Goal: Task Accomplishment & Management: Use online tool/utility

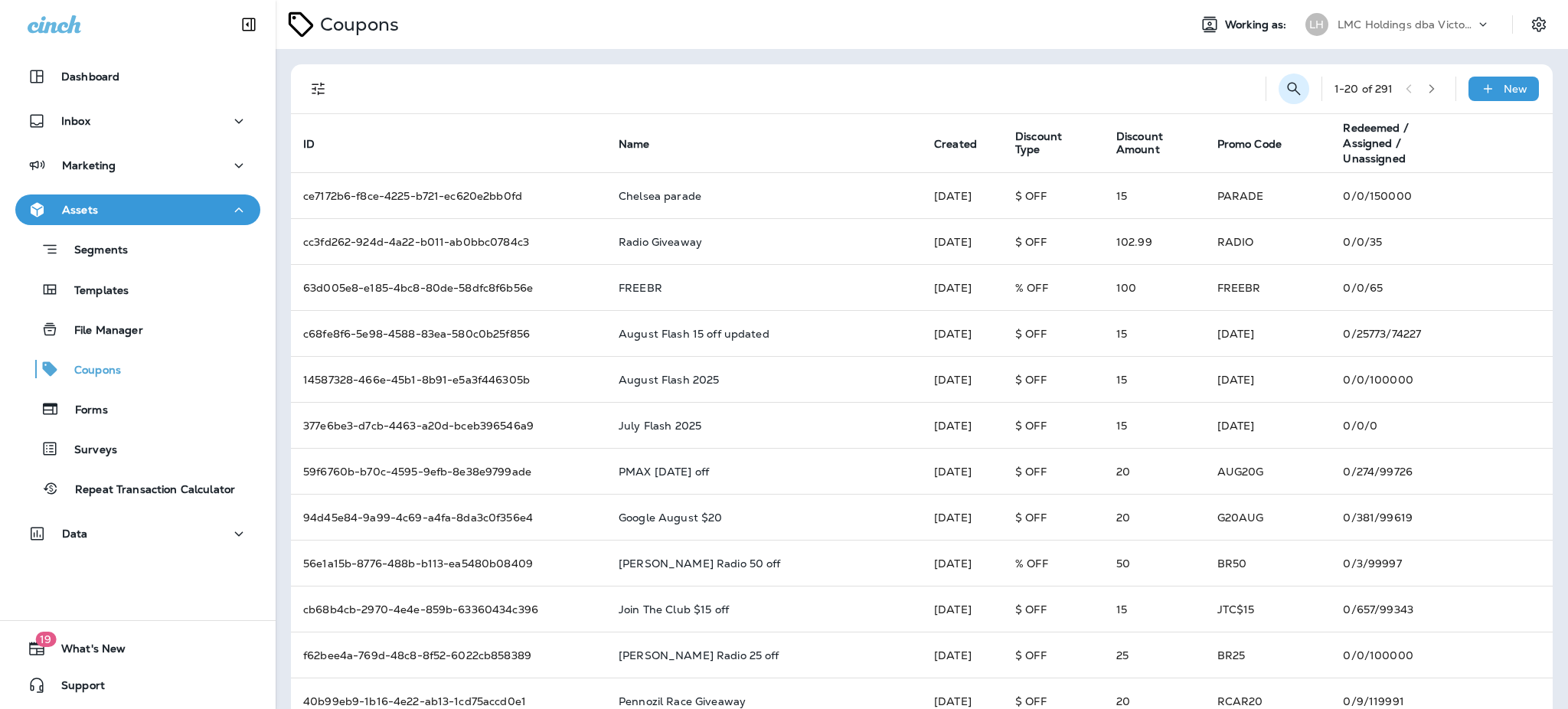
click at [1285, 85] on icon "Search Coupons" at bounding box center [1293, 89] width 18 height 18
click at [1180, 87] on input "text" at bounding box center [1226, 88] width 136 height 41
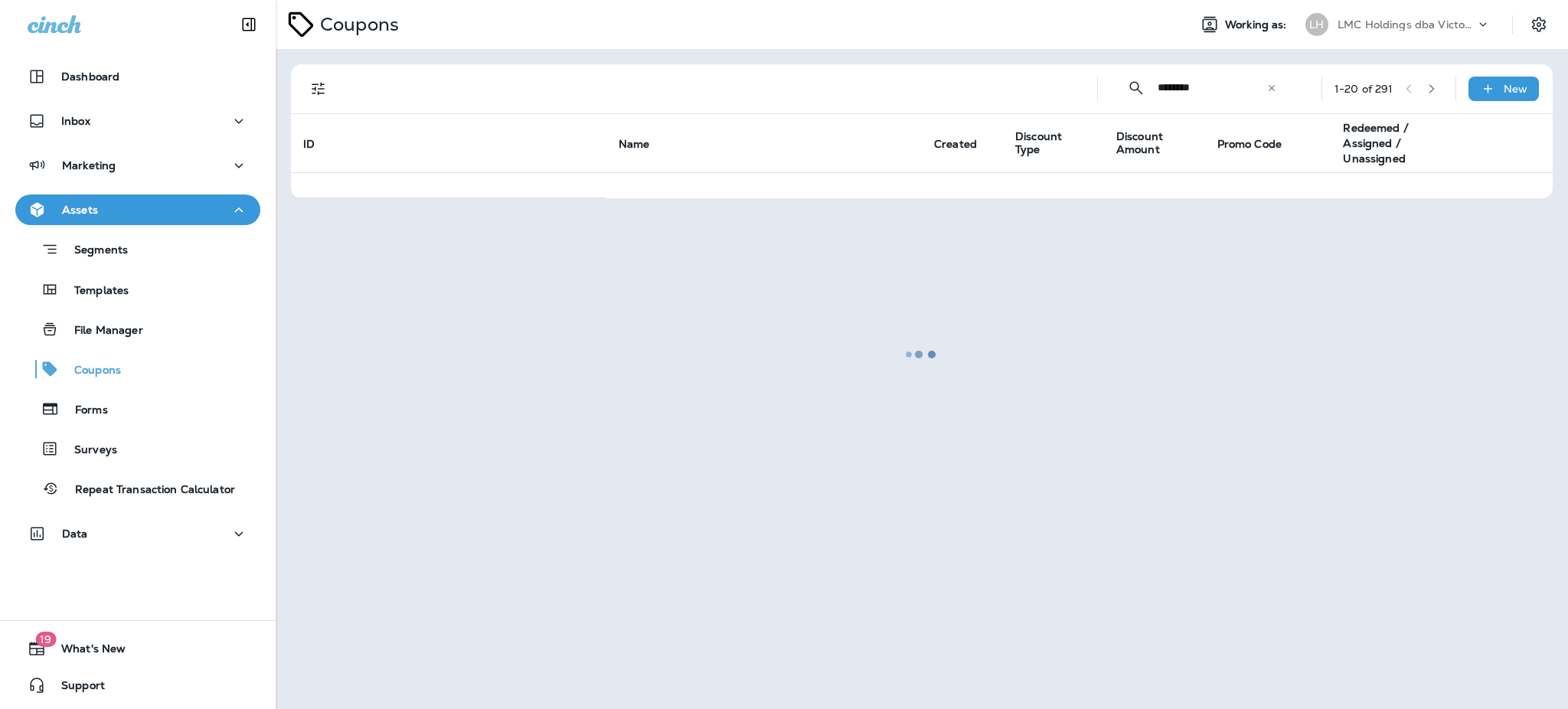
type input "********"
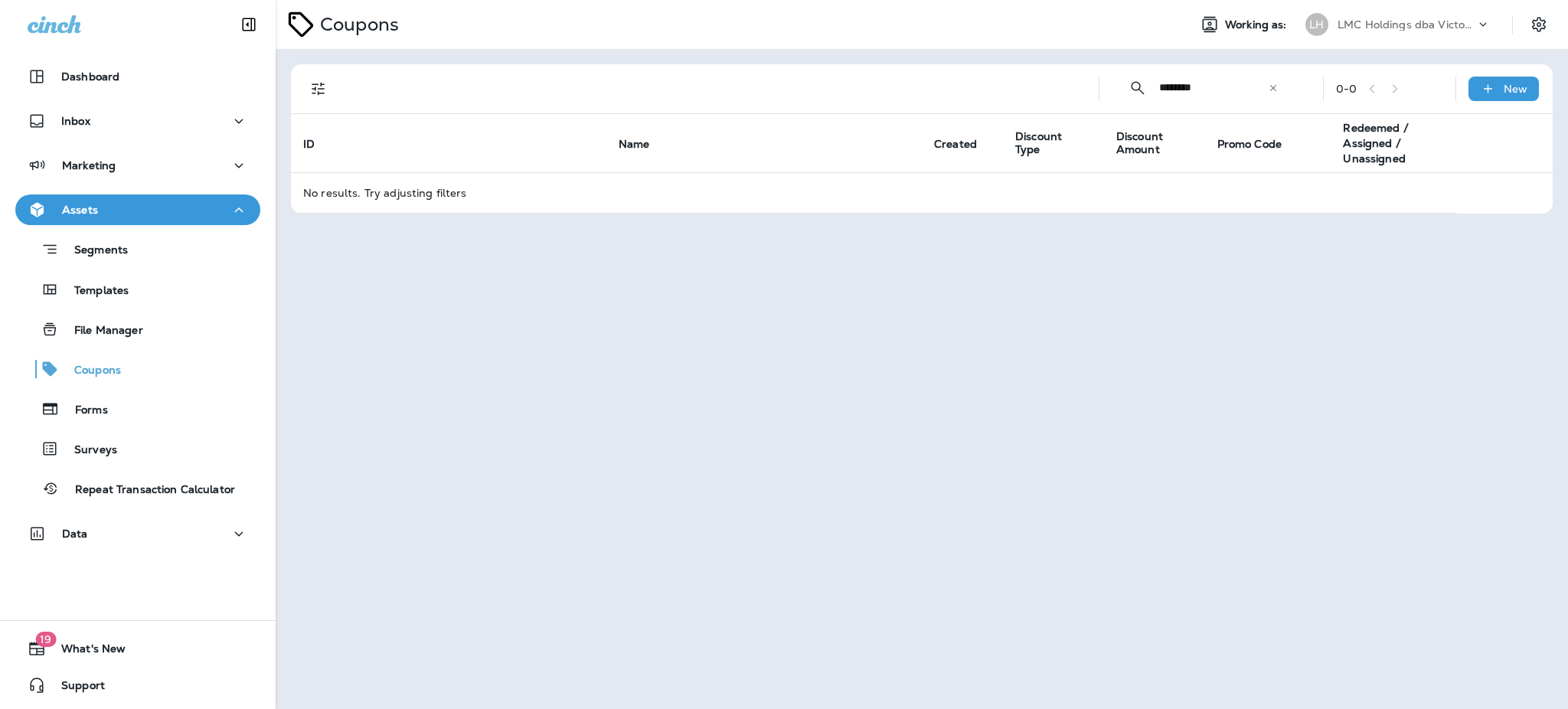
click at [1277, 91] on icon at bounding box center [1273, 88] width 10 height 10
click at [1179, 92] on input "text" at bounding box center [1227, 88] width 136 height 41
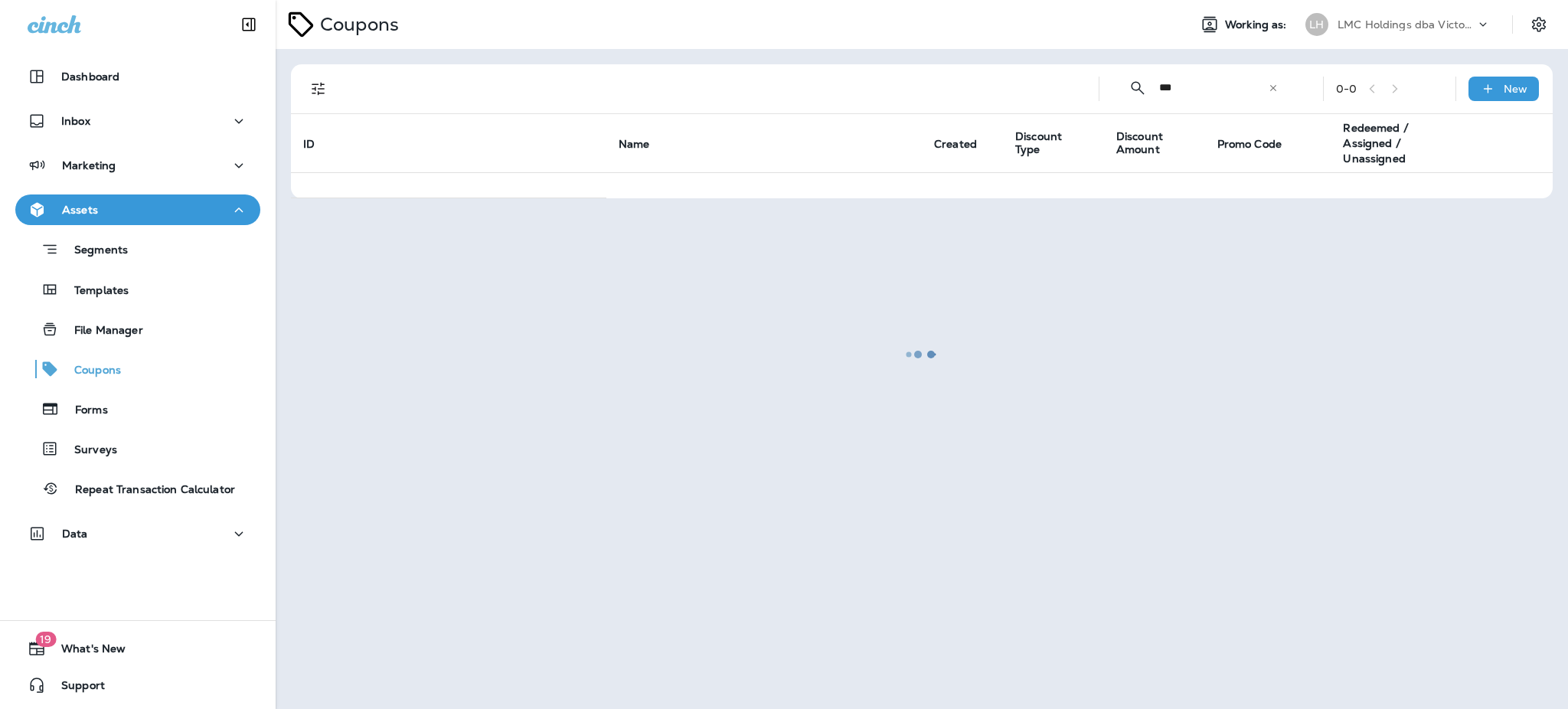
type input "***"
click at [1272, 87] on div at bounding box center [921, 354] width 1289 height 706
click at [106, 183] on div "Marketing" at bounding box center [137, 169] width 276 height 38
click at [106, 171] on p "Marketing" at bounding box center [89, 165] width 54 height 12
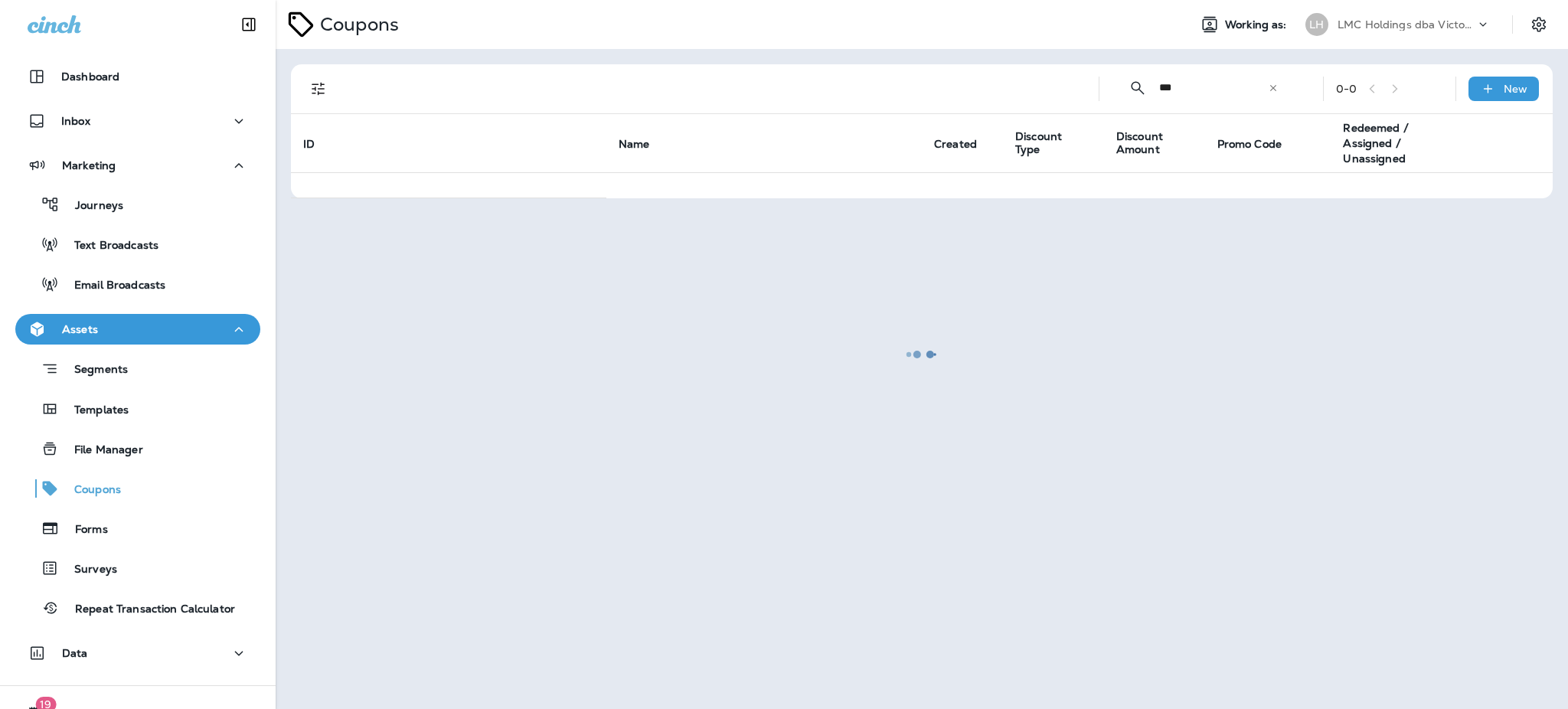
click at [91, 223] on div "Journeys Text Broadcasts Email Broadcasts" at bounding box center [138, 240] width 245 height 119
click at [90, 211] on p "Journeys" at bounding box center [91, 206] width 63 height 15
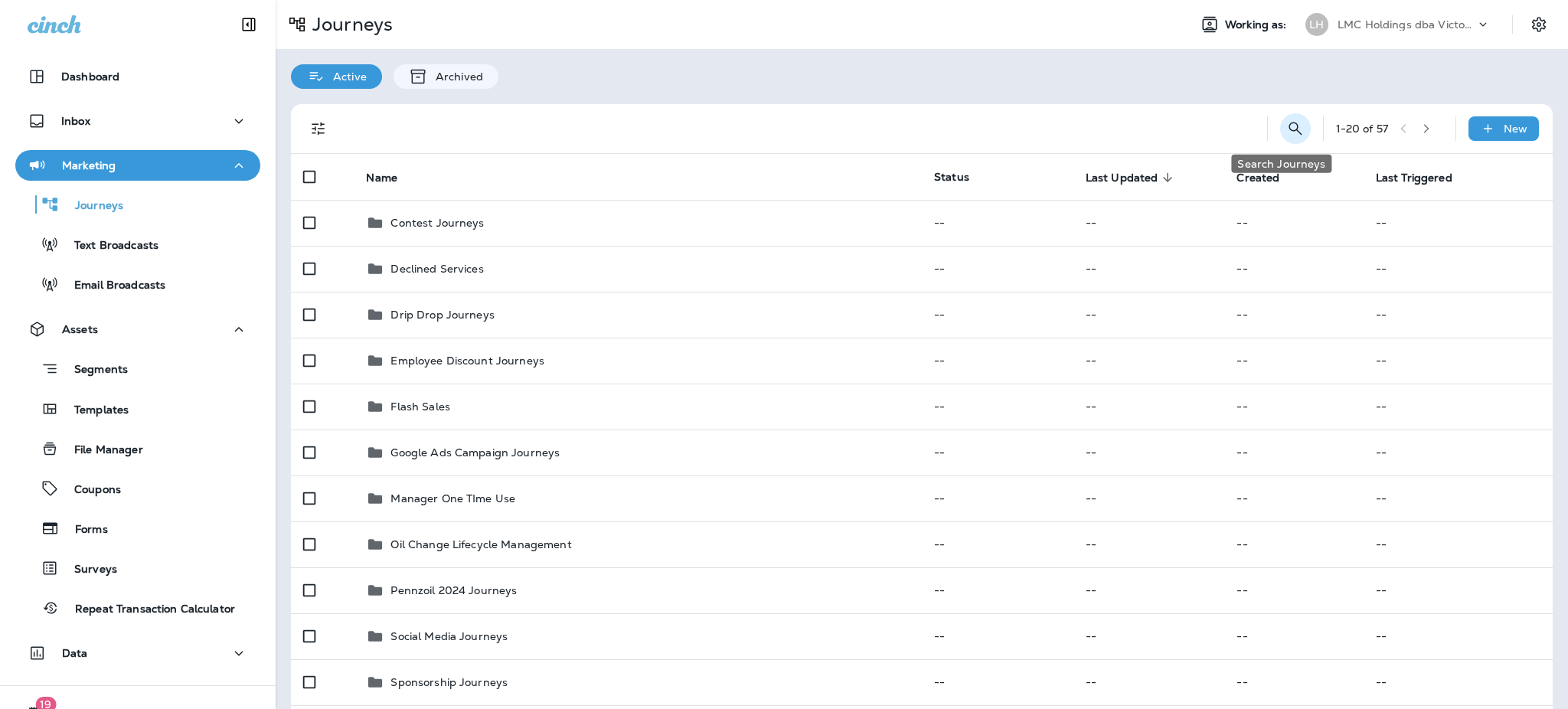
click at [1290, 128] on button "Search Journeys" at bounding box center [1295, 128] width 30 height 30
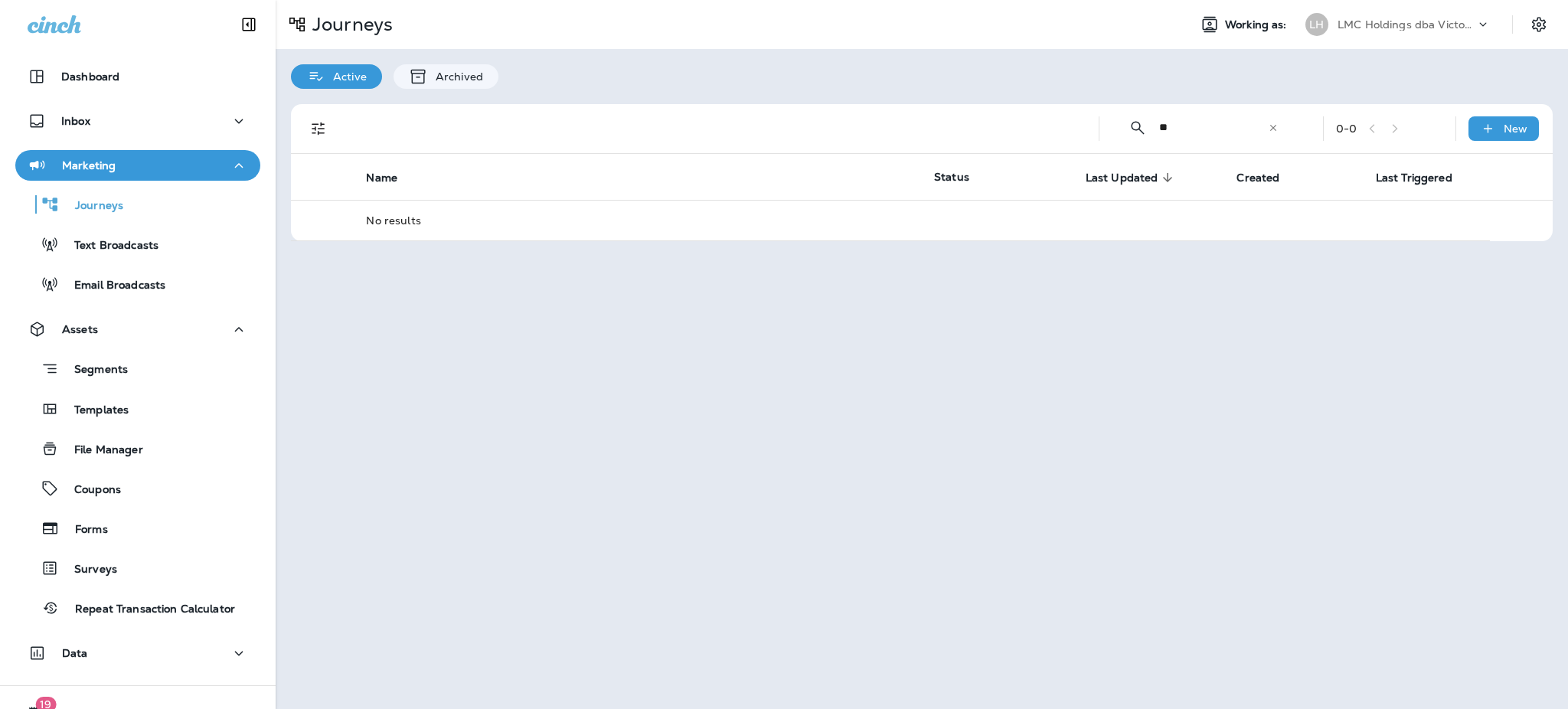
type input "*"
type input "***"
click at [1279, 126] on icon at bounding box center [1273, 128] width 10 height 10
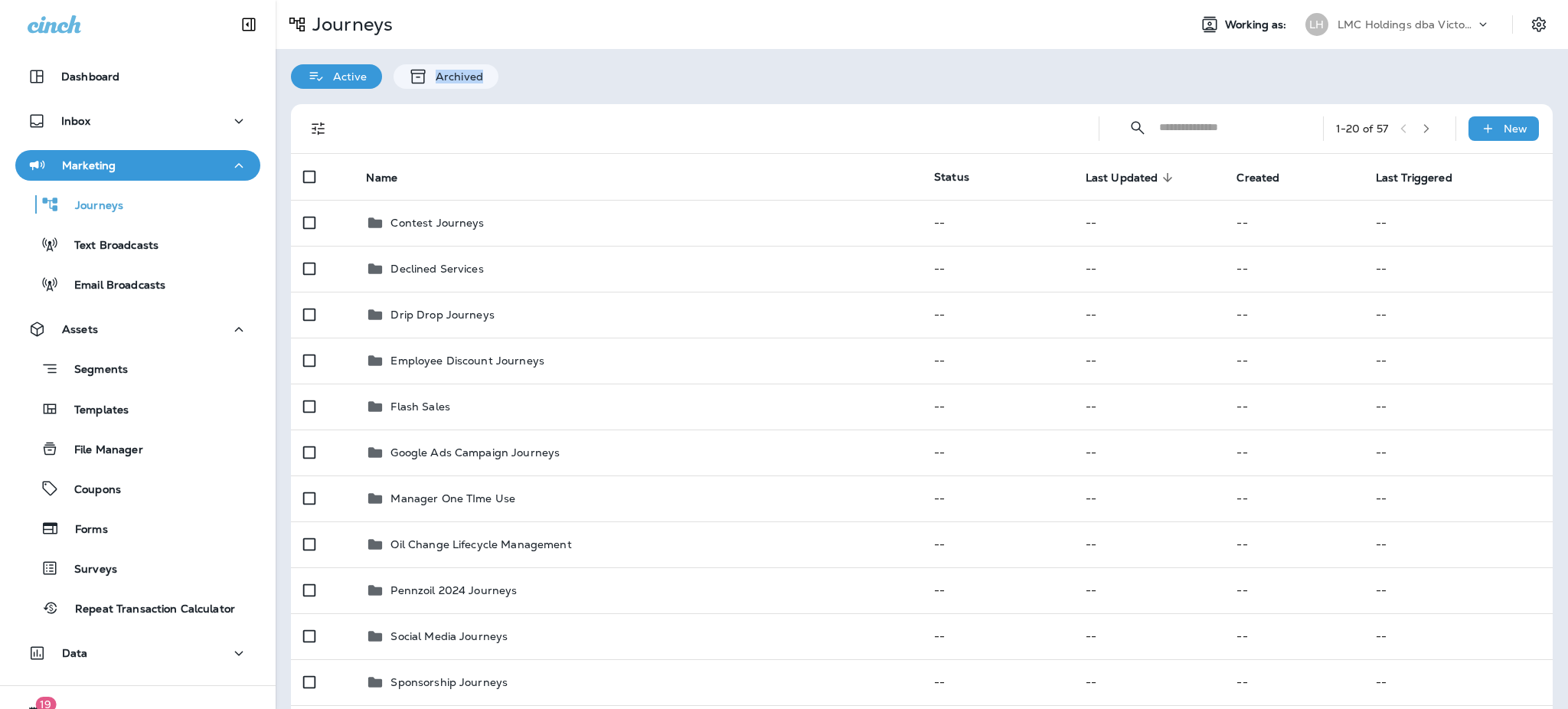
drag, startPoint x: 438, startPoint y: 78, endPoint x: 395, endPoint y: 103, distance: 49.7
click at [430, 103] on div "Journeys Working as: LH LMC Holdings dba Victory Lane Quick Oil Change Active A…" at bounding box center [921, 354] width 1292 height 709
click at [309, 131] on icon "Filters" at bounding box center [318, 128] width 18 height 18
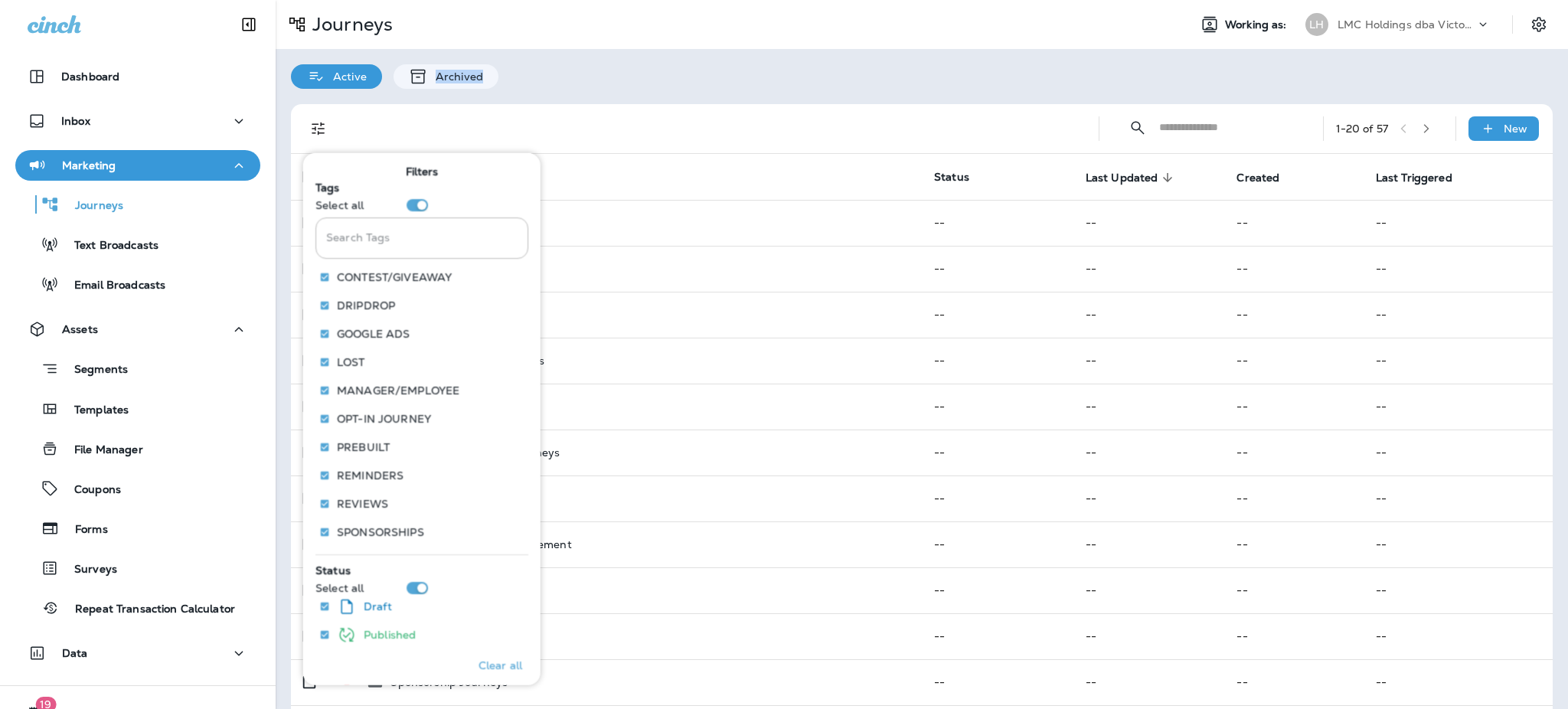
click at [640, 70] on div "Active Archived" at bounding box center [921, 69] width 1292 height 40
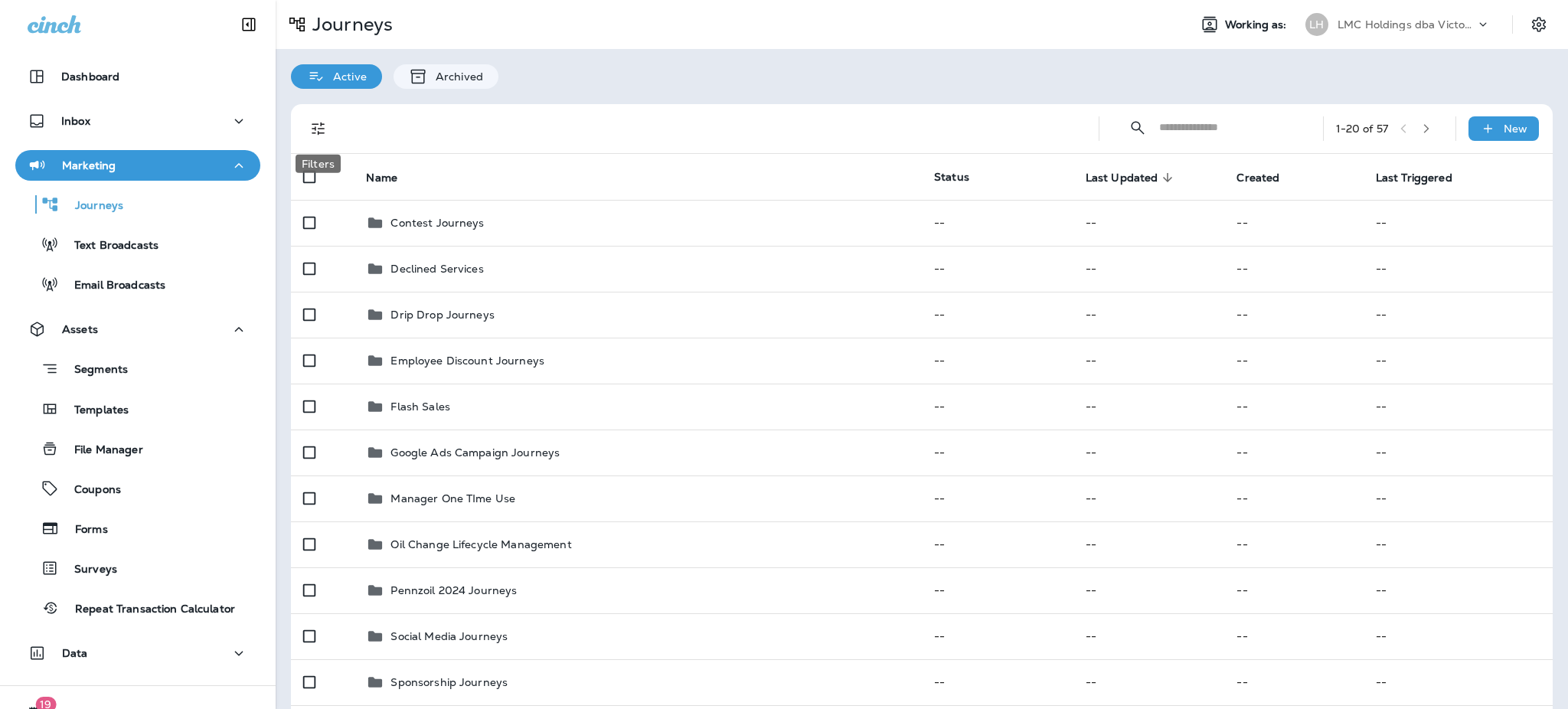
click at [313, 127] on icon "Filters" at bounding box center [318, 128] width 18 height 18
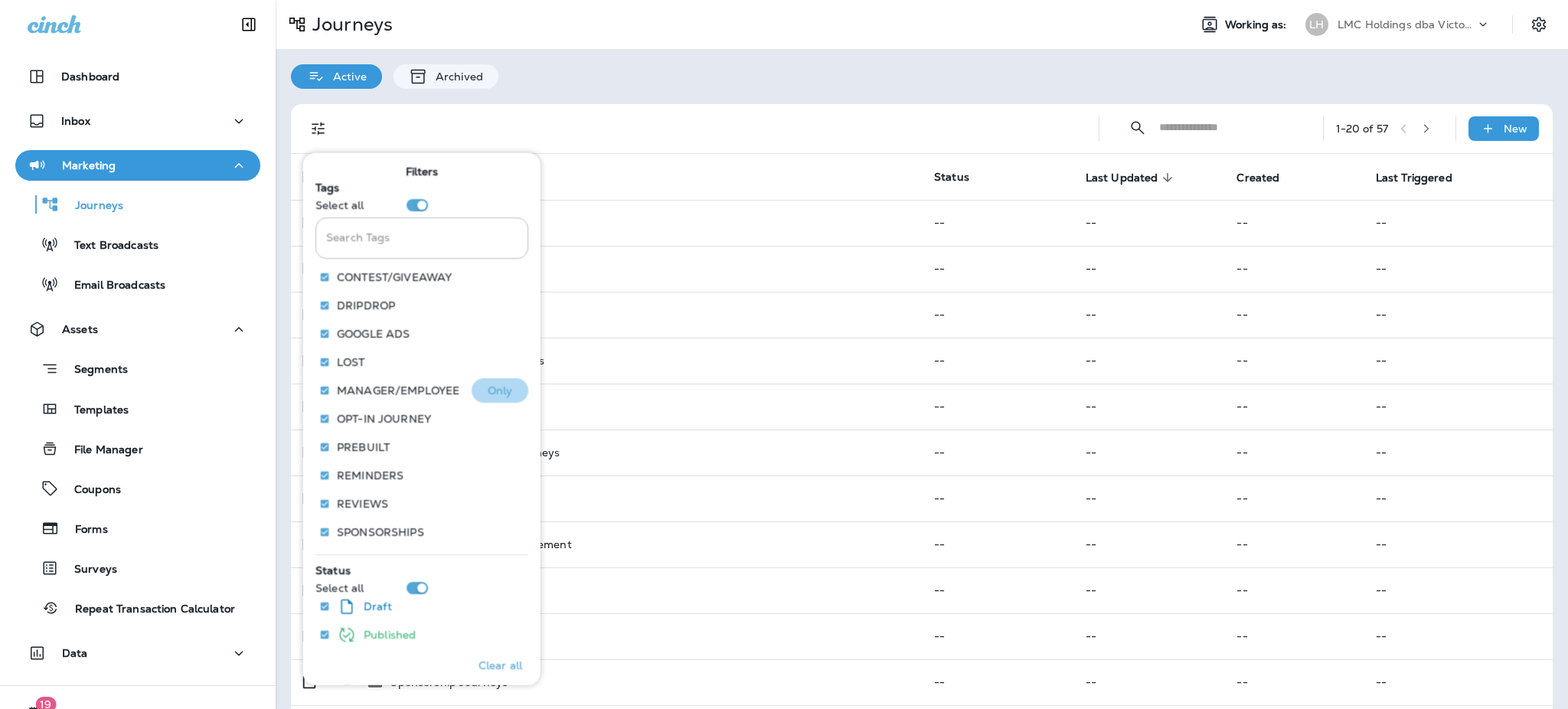
click at [502, 389] on p "Only" at bounding box center [500, 389] width 25 height 12
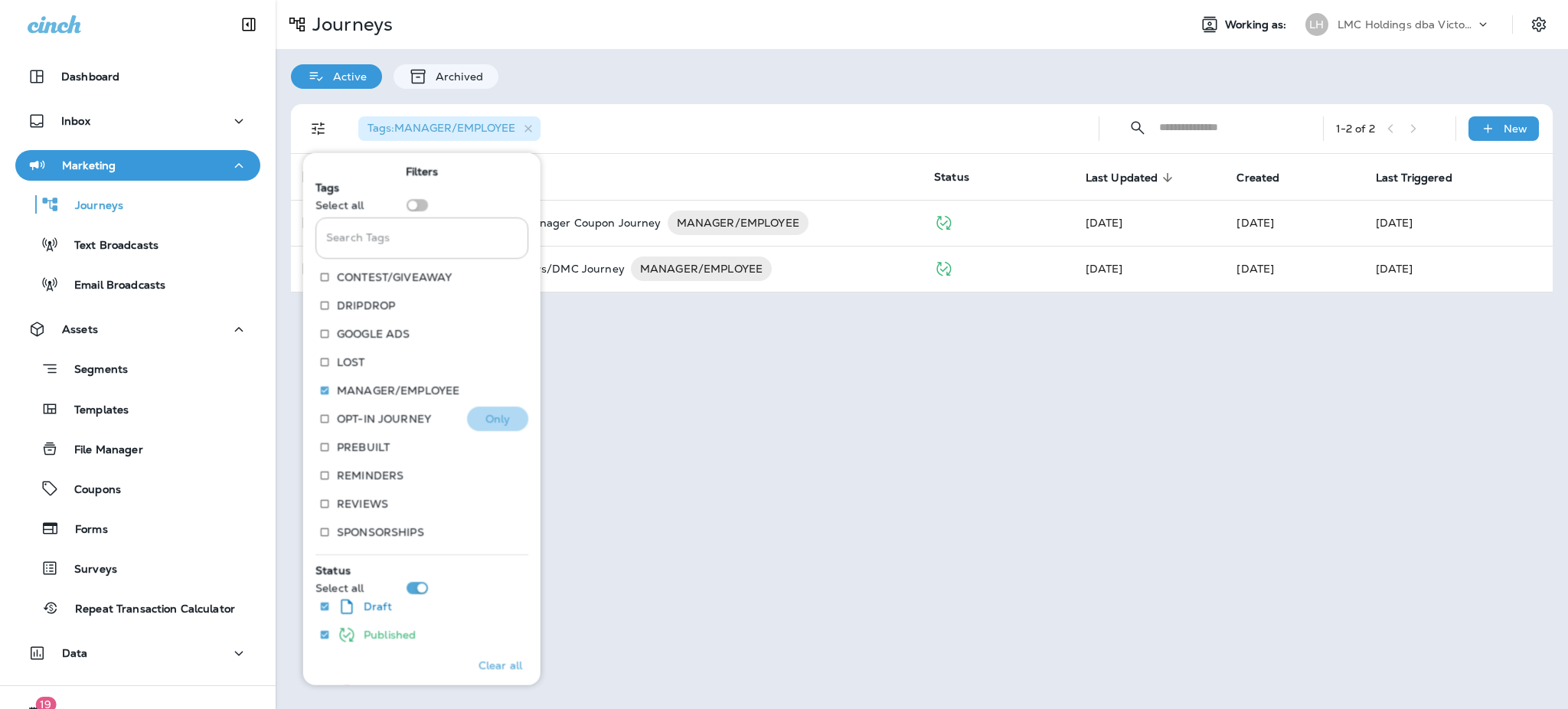
click at [491, 412] on p "Only" at bounding box center [497, 418] width 25 height 12
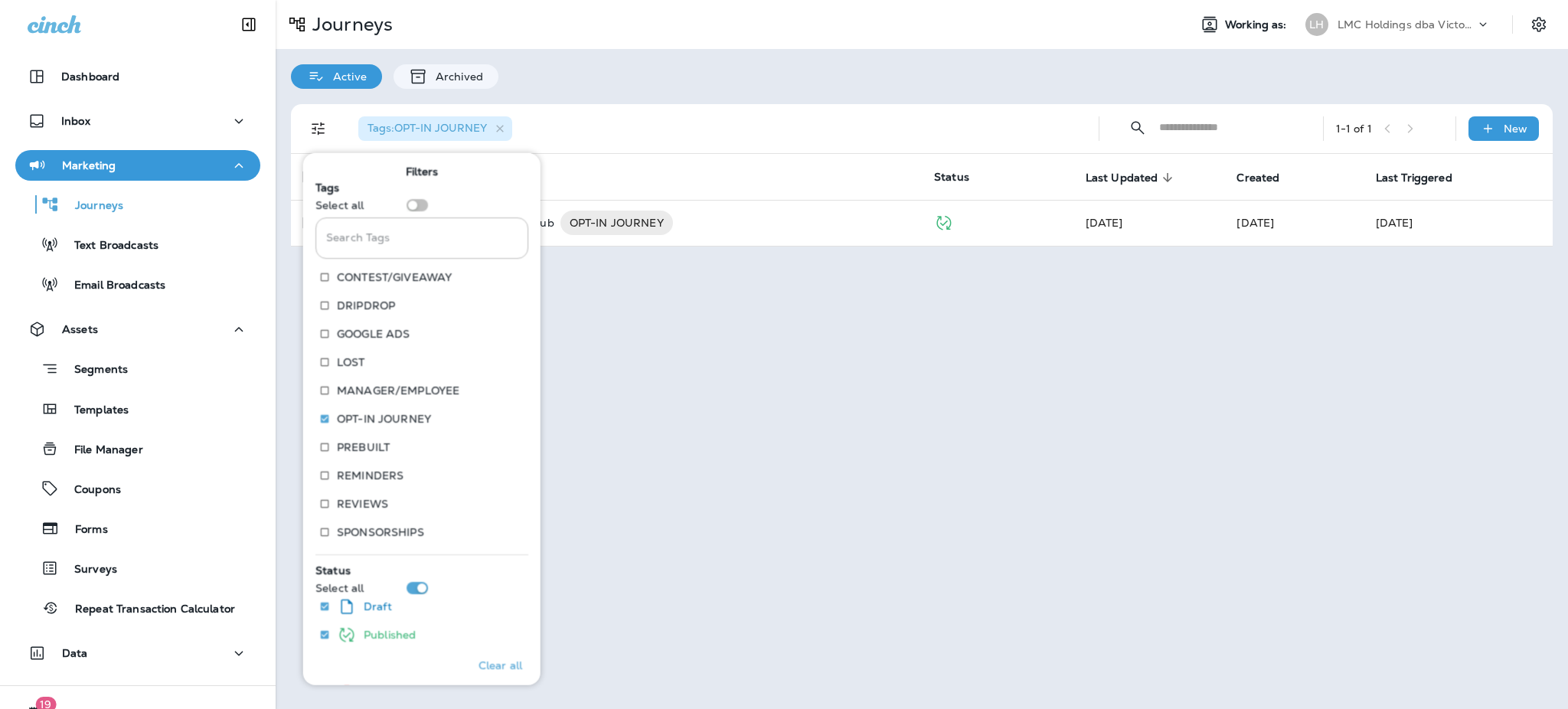
click at [721, 454] on div "Journeys Working as: LH LMC Holdings dba Victory Lane Quick Oil Change Active A…" at bounding box center [921, 354] width 1292 height 709
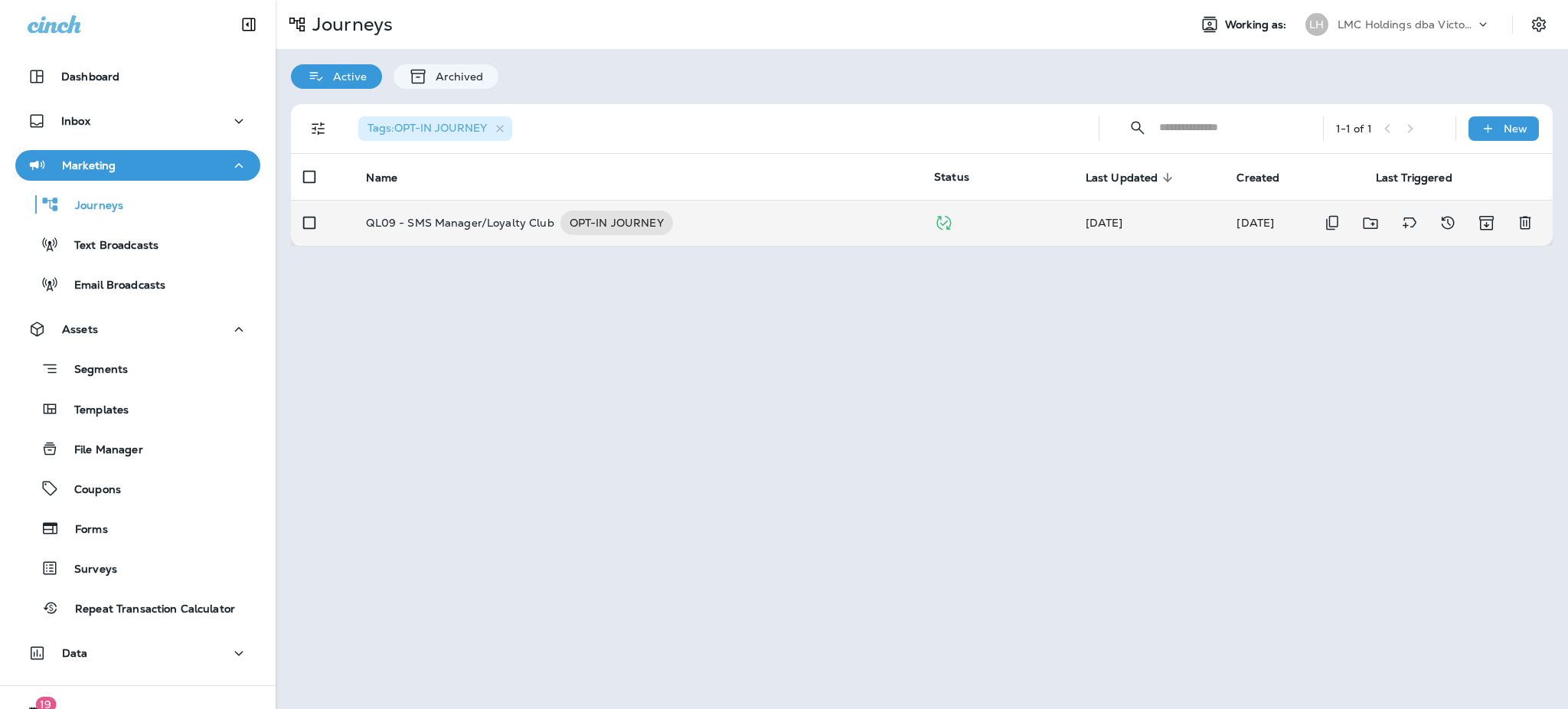
click at [755, 212] on div "QL09 - SMS Manager/Loyalty Club OPT-IN JOURNEY" at bounding box center [637, 222] width 543 height 24
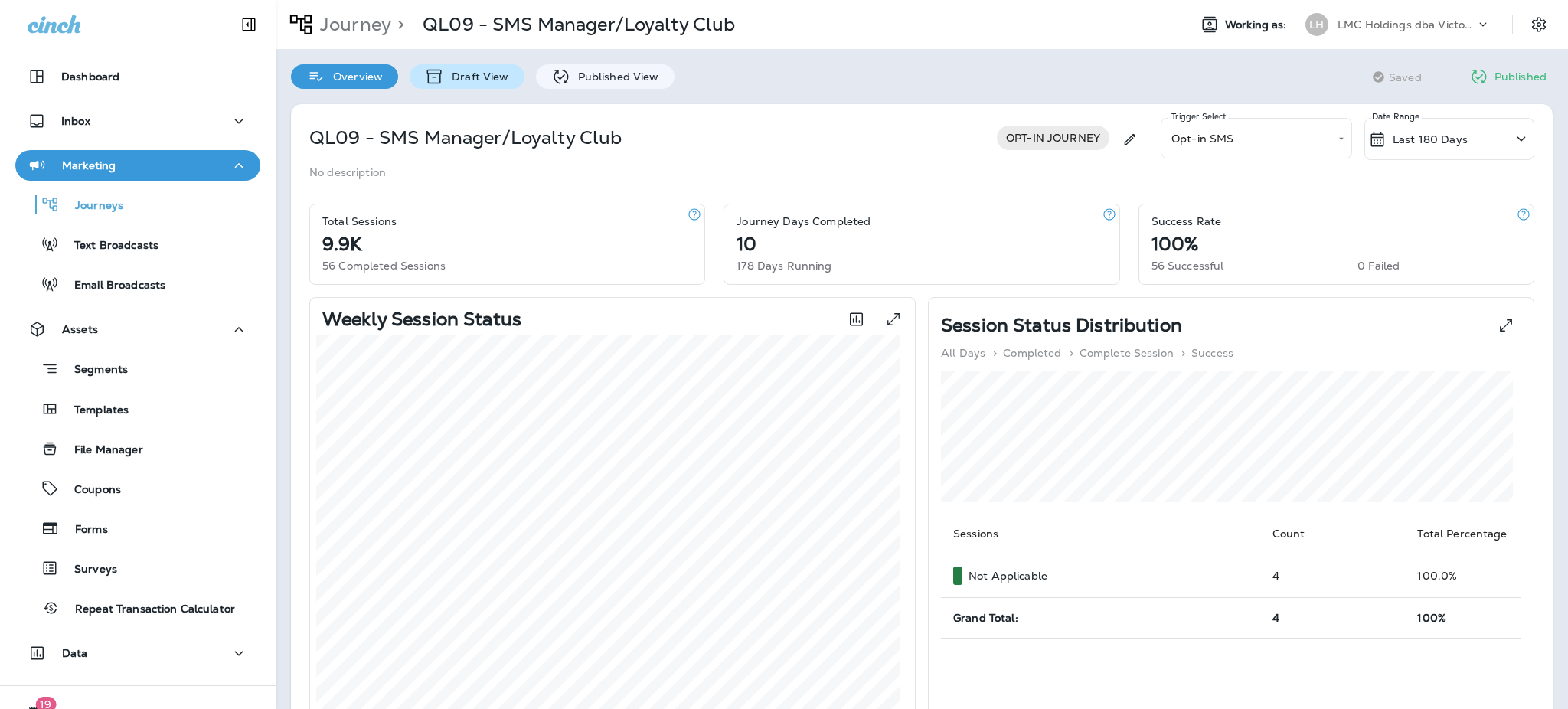
click at [441, 85] on icon at bounding box center [435, 76] width 19 height 18
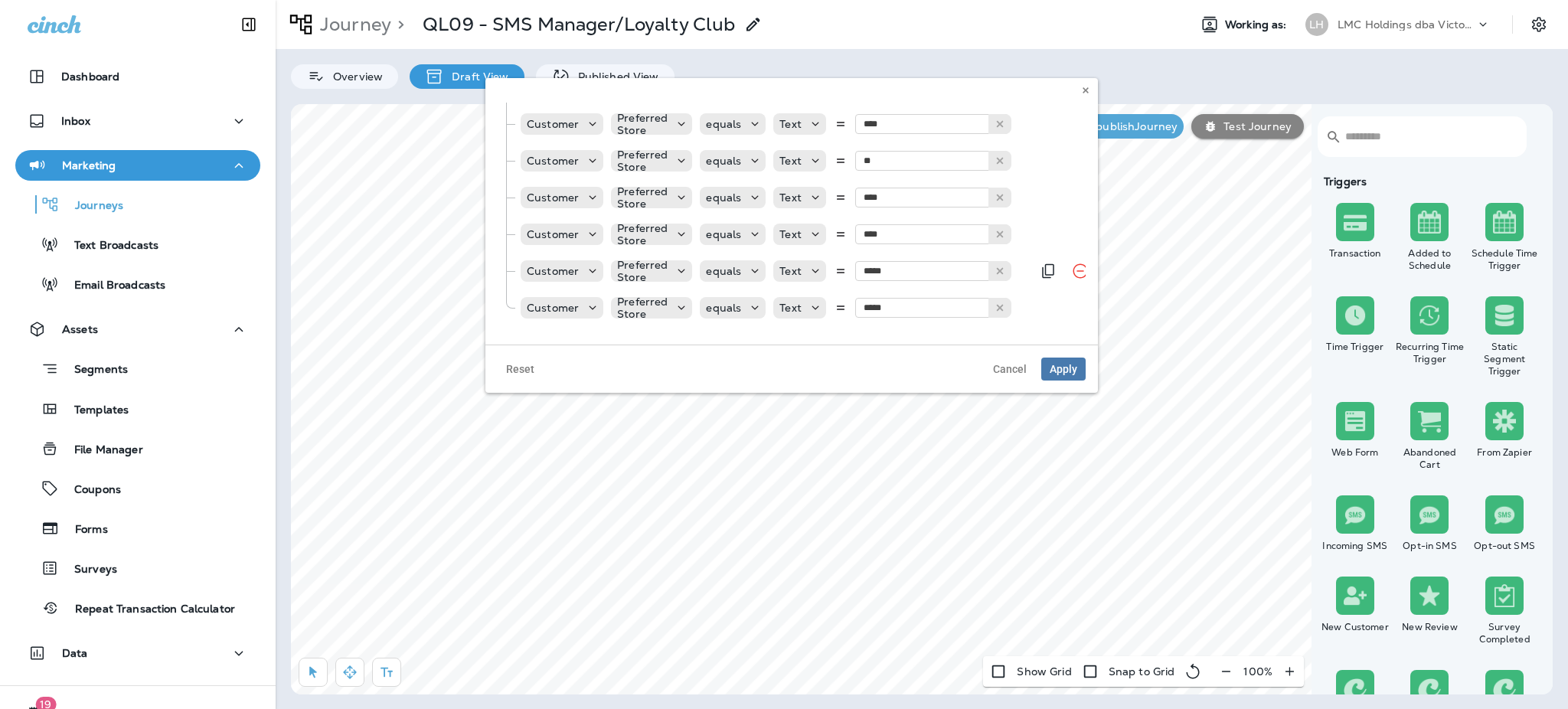
scroll to position [429, 0]
click at [1002, 294] on button at bounding box center [1000, 303] width 23 height 20
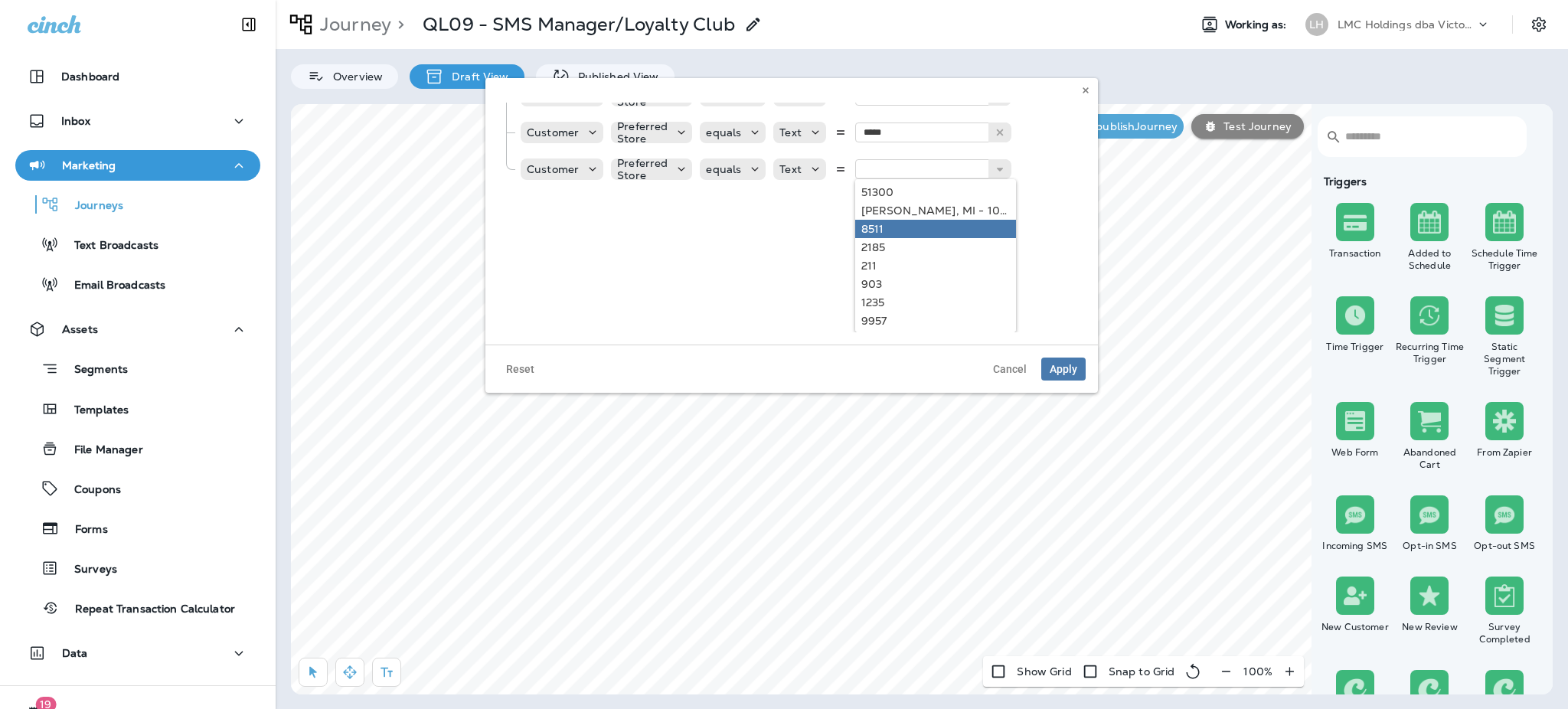
click at [734, 230] on div "Customer Lifetime Customer Session And Or Rule Group Customer Preferred Store e…" at bounding box center [792, 217] width 588 height 229
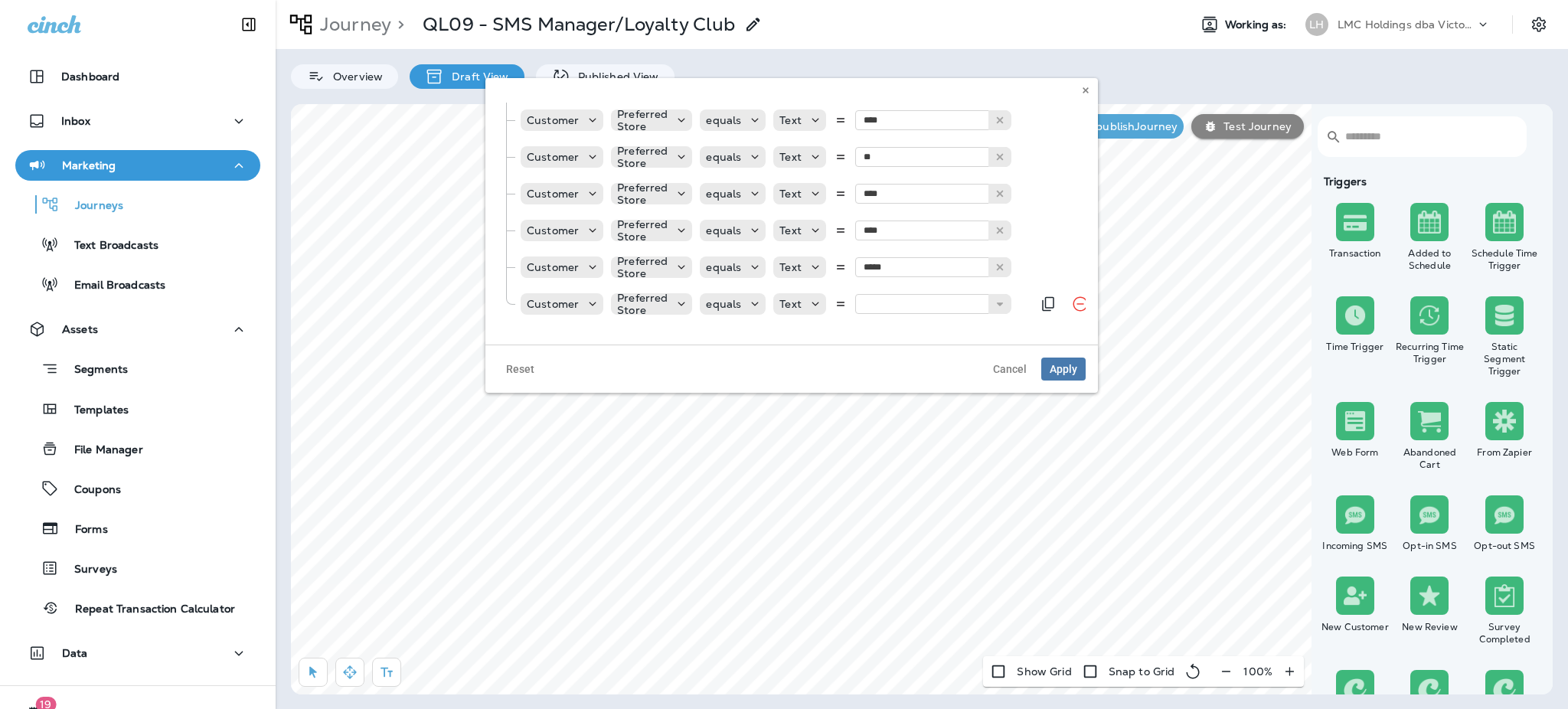
click at [1018, 289] on div "Customer Preferred Store equals Text [GEOGRAPHIC_DATA] - 1001 E. US 223 8511 21…" at bounding box center [774, 303] width 512 height 30
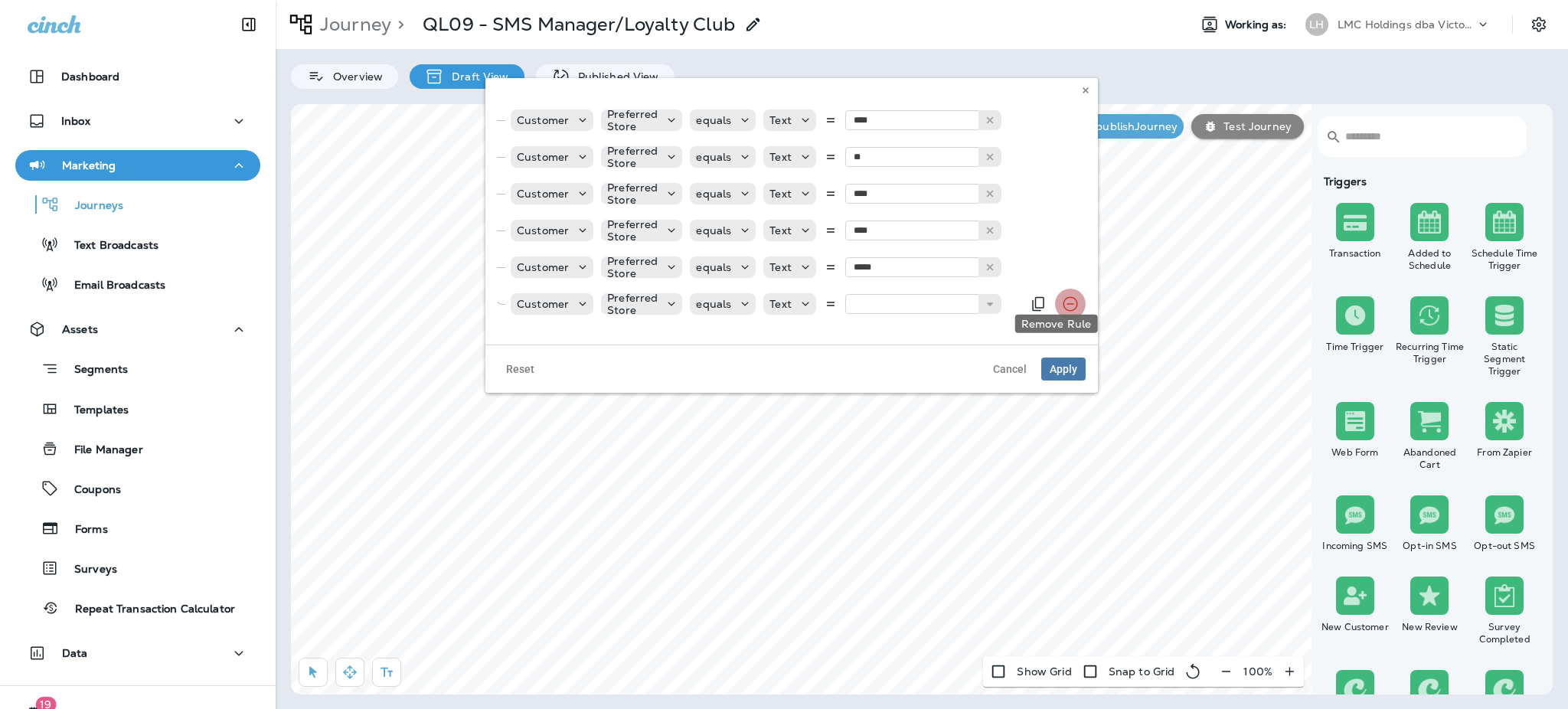
click at [1055, 288] on button "Remove Rule" at bounding box center [1070, 303] width 30 height 30
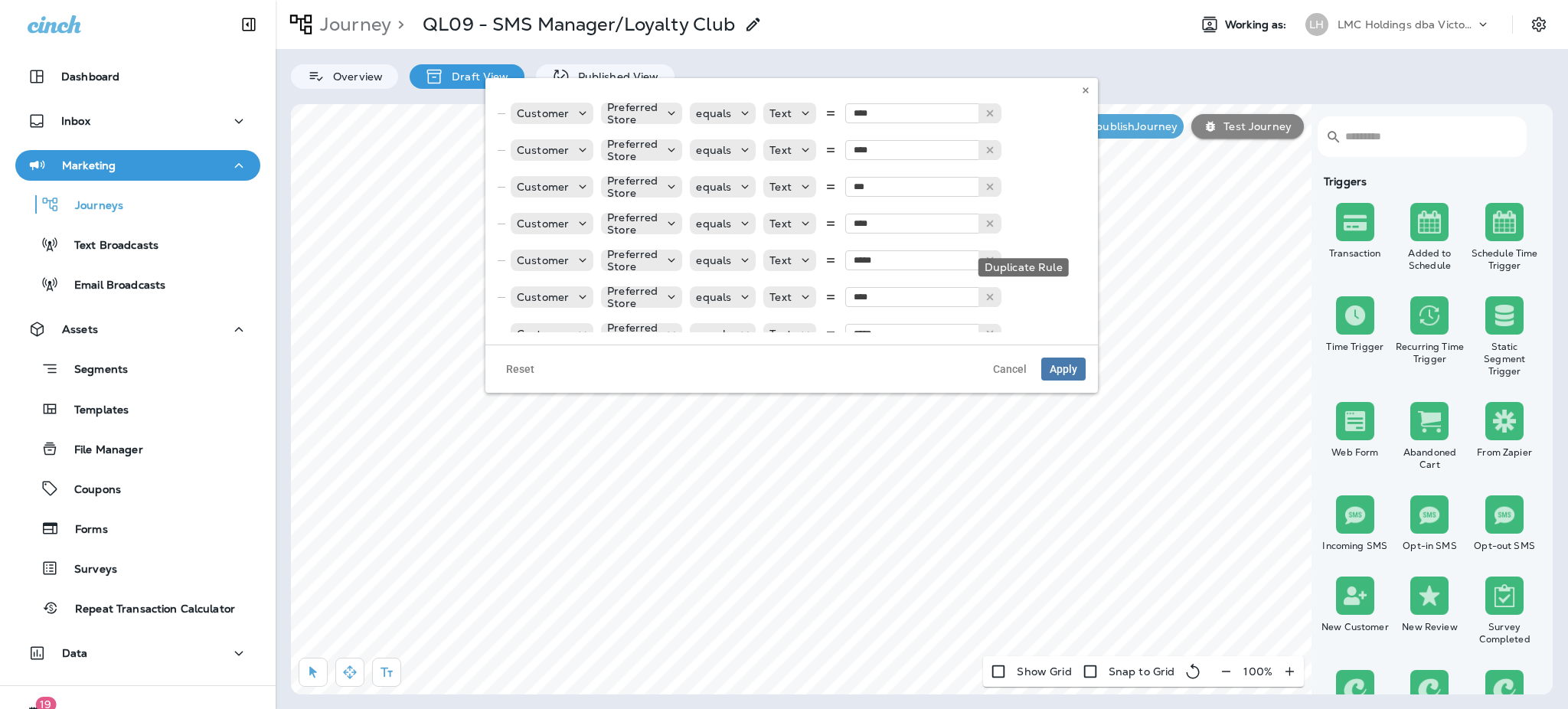
scroll to position [102, 22]
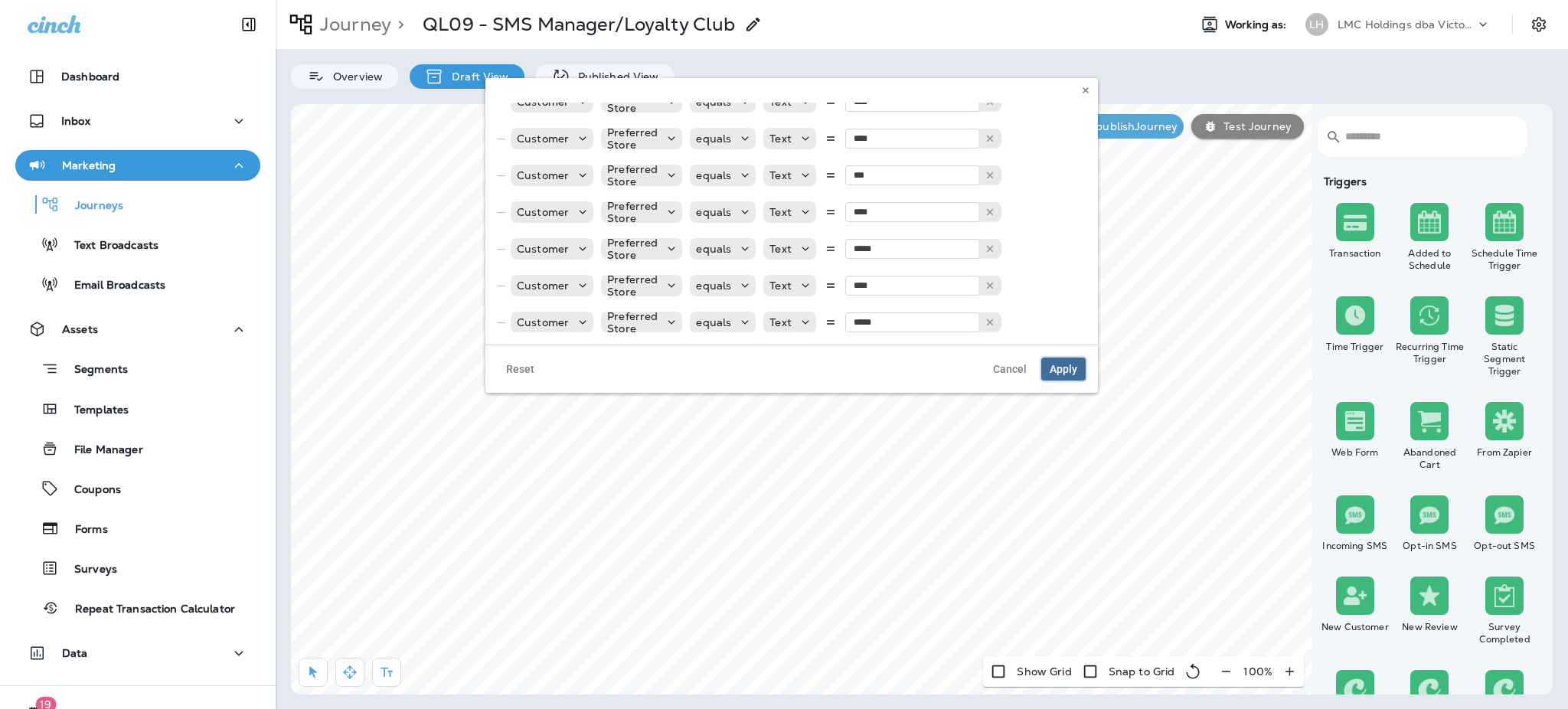
click at [1066, 369] on span "Apply" at bounding box center [1064, 368] width 28 height 10
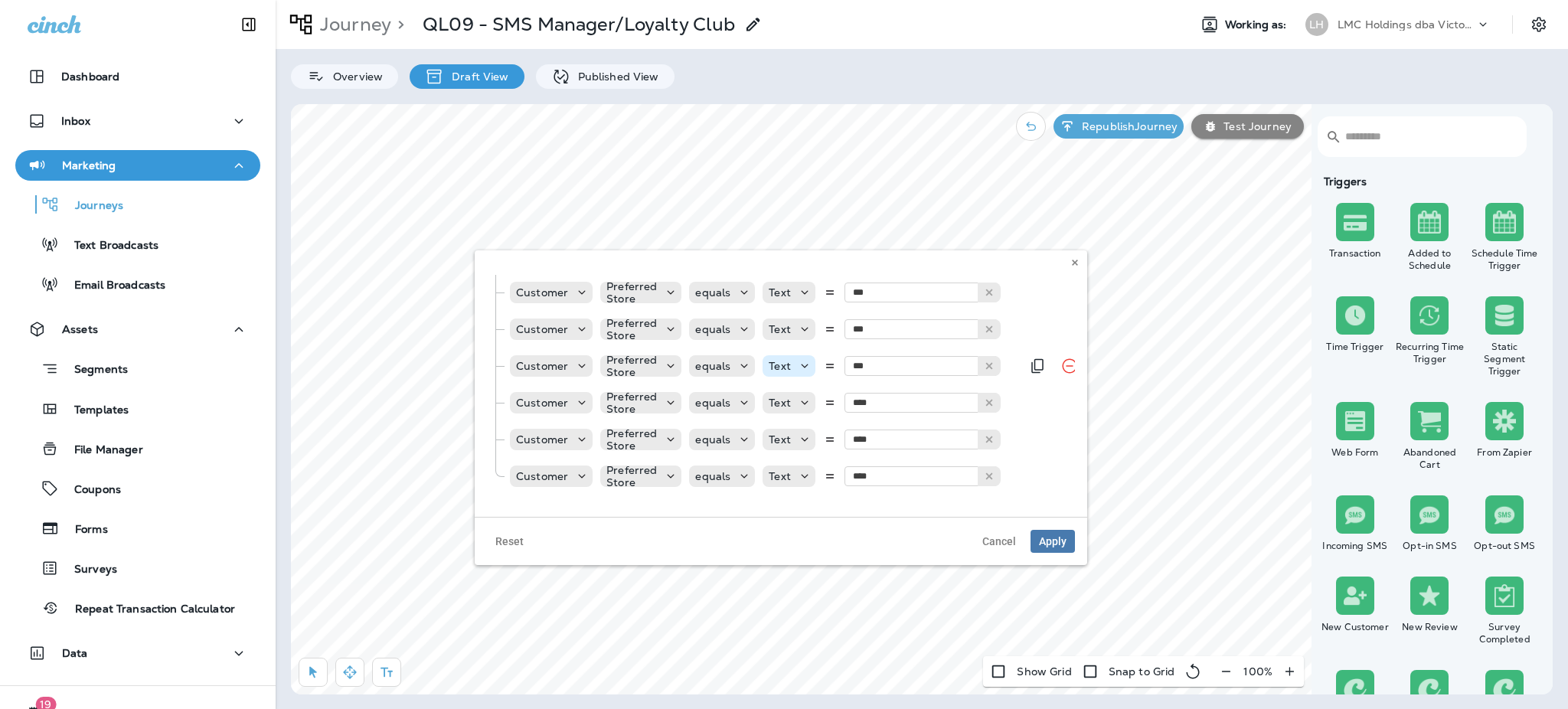
scroll to position [246, 0]
click at [1003, 543] on span "Cancel" at bounding box center [999, 541] width 34 height 10
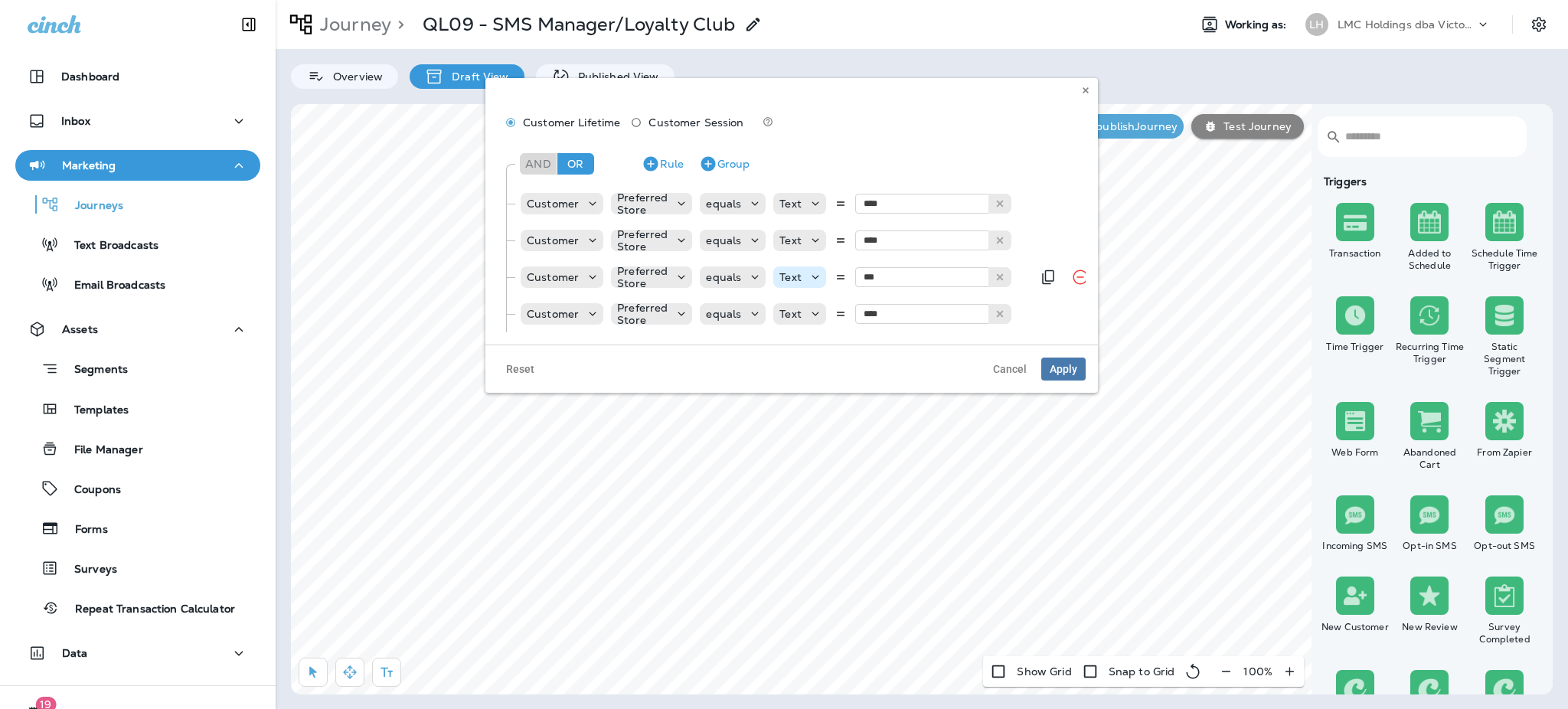
scroll to position [393, 0]
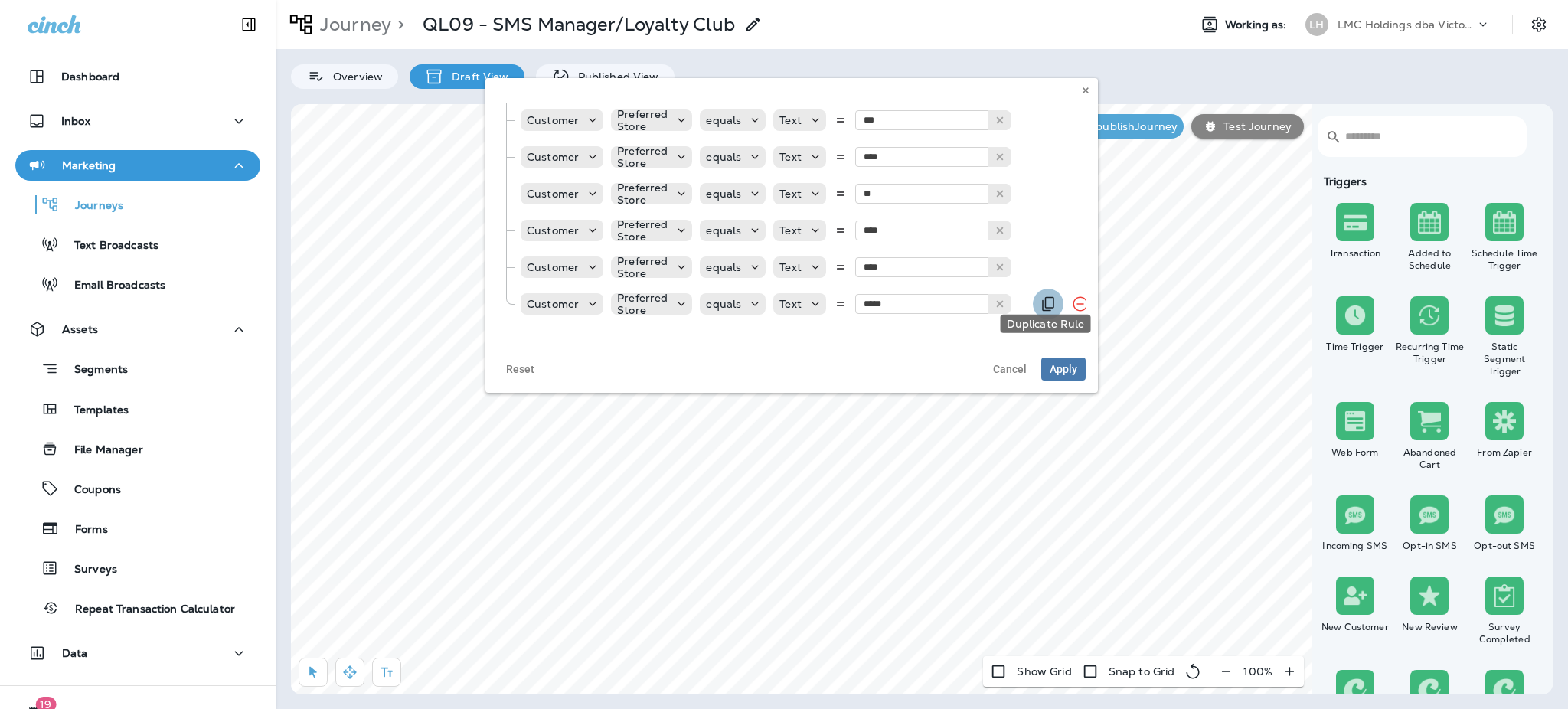
click at [1045, 295] on icon "Duplicate Rule" at bounding box center [1047, 303] width 18 height 18
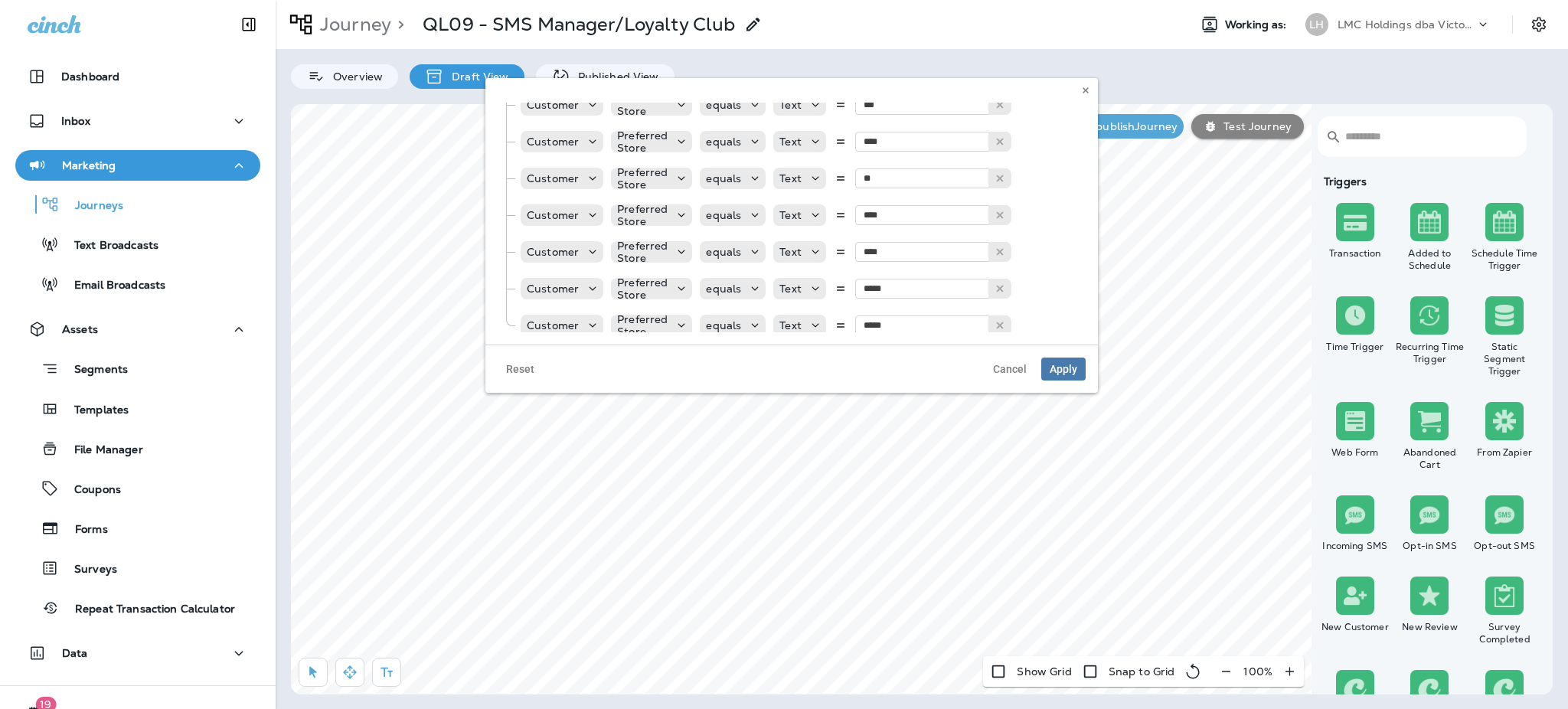
scroll to position [429, 0]
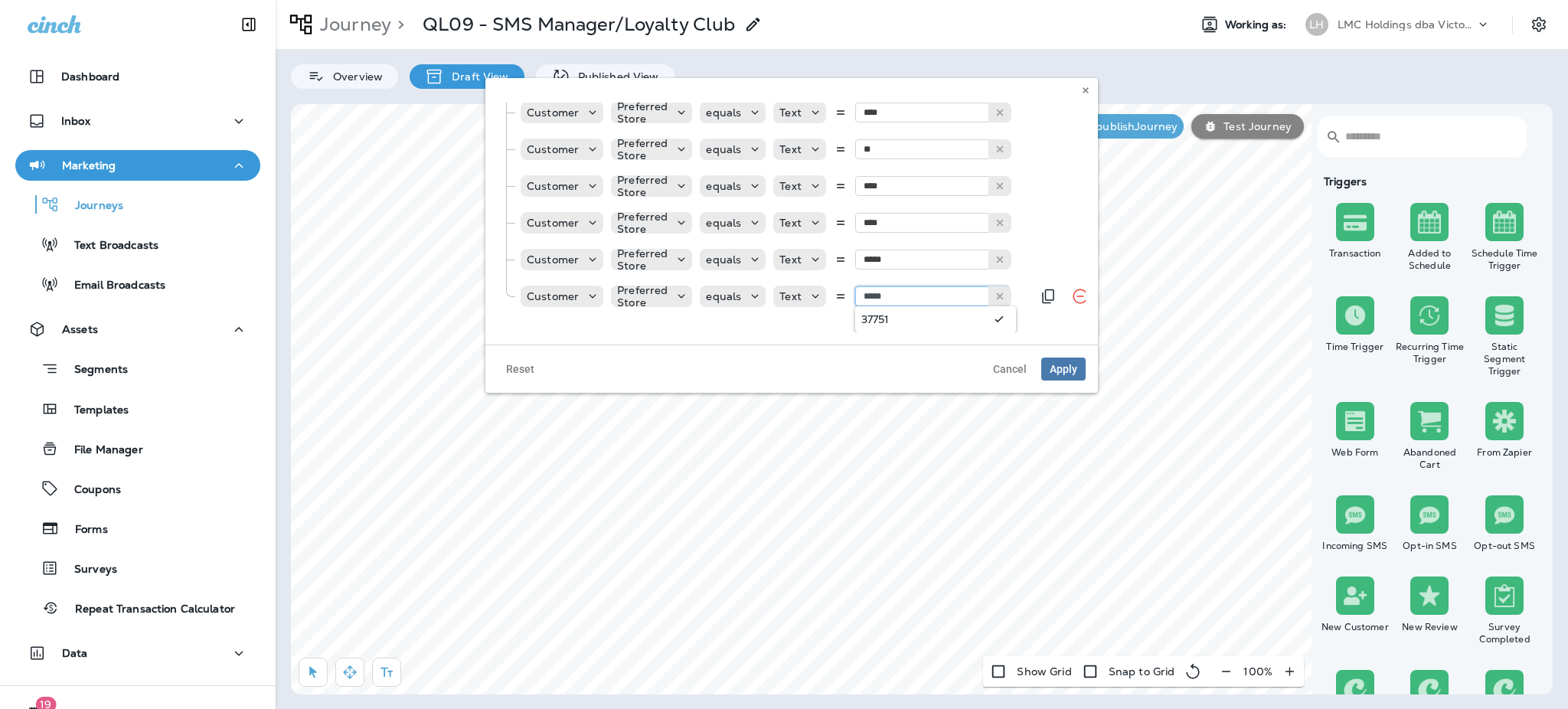
type input "*****"
click at [902, 307] on div "And Or Rule Group Customer Preferred Store equals Text **** 1175 Customer Prefe…" at bounding box center [792, 17] width 588 height 600
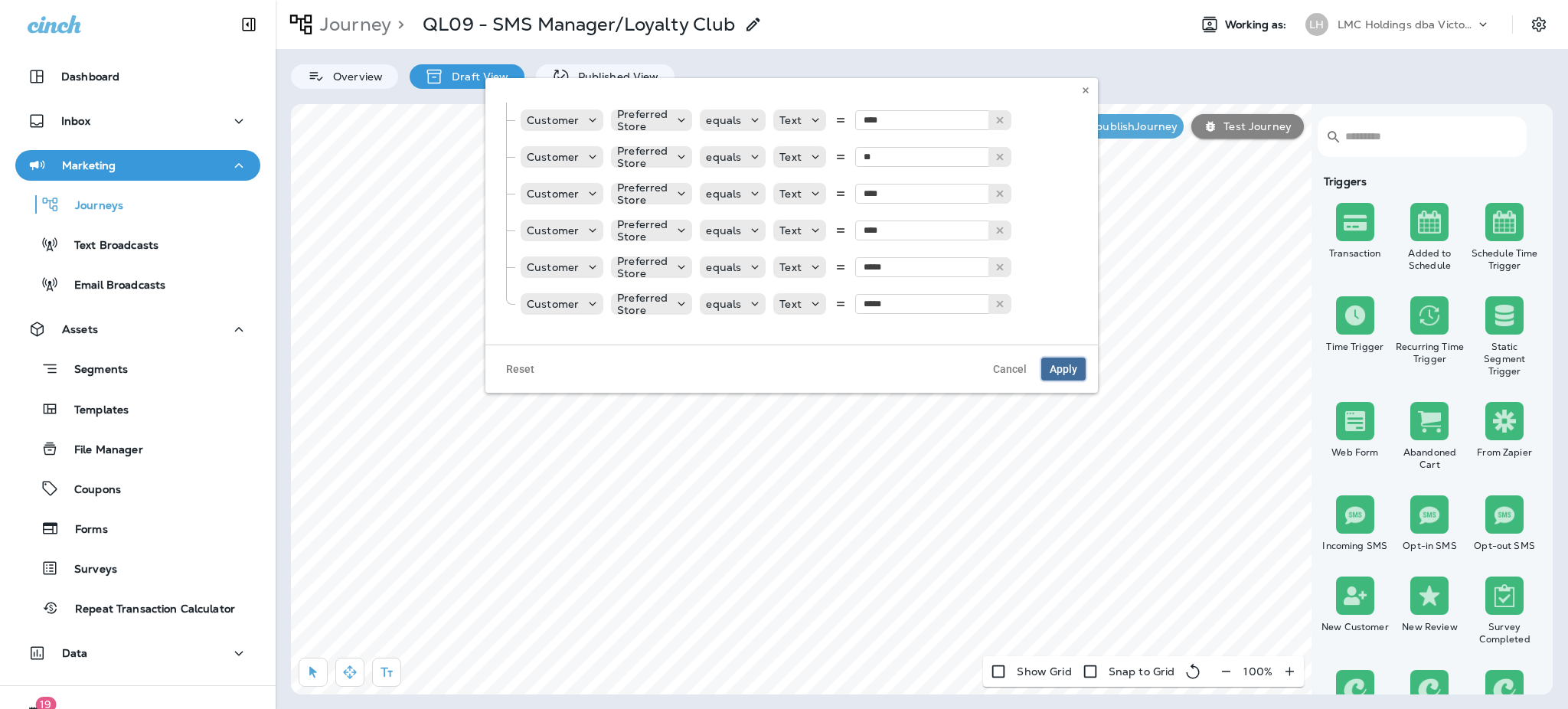
click at [1048, 365] on button "Apply" at bounding box center [1063, 368] width 44 height 23
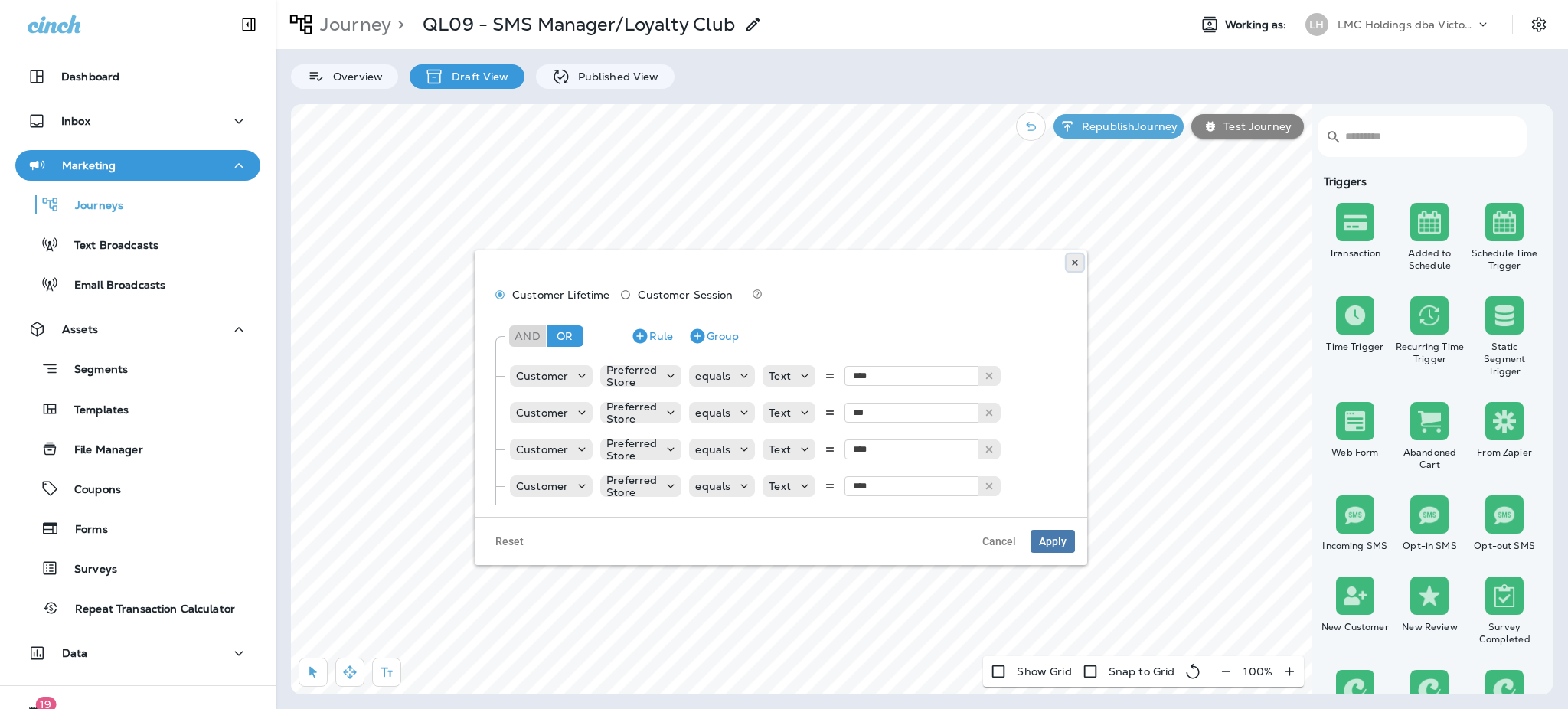
click at [1076, 262] on icon at bounding box center [1074, 262] width 10 height 10
click at [1072, 260] on use at bounding box center [1074, 262] width 5 height 6
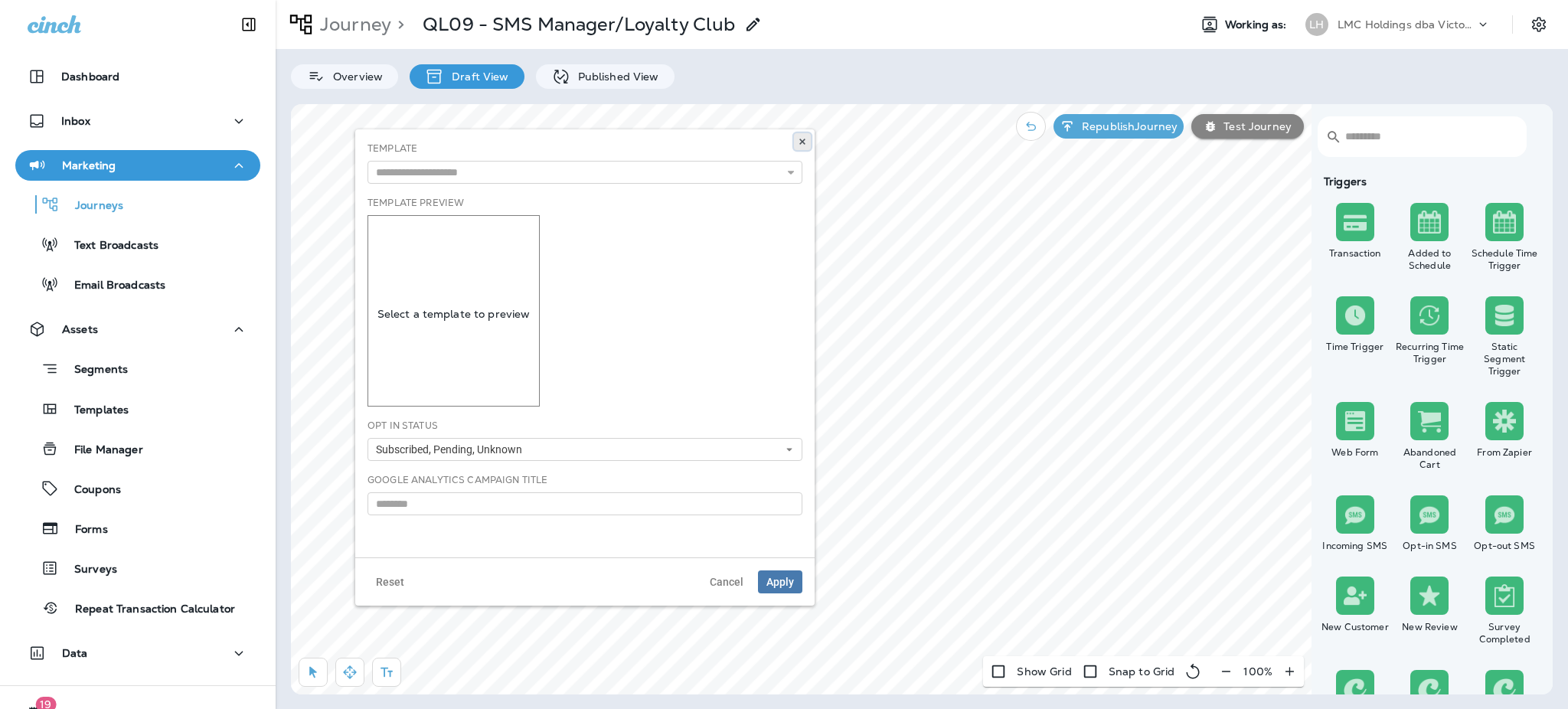
click at [800, 145] on icon at bounding box center [802, 142] width 10 height 10
